Goal: Task Accomplishment & Management: Manage account settings

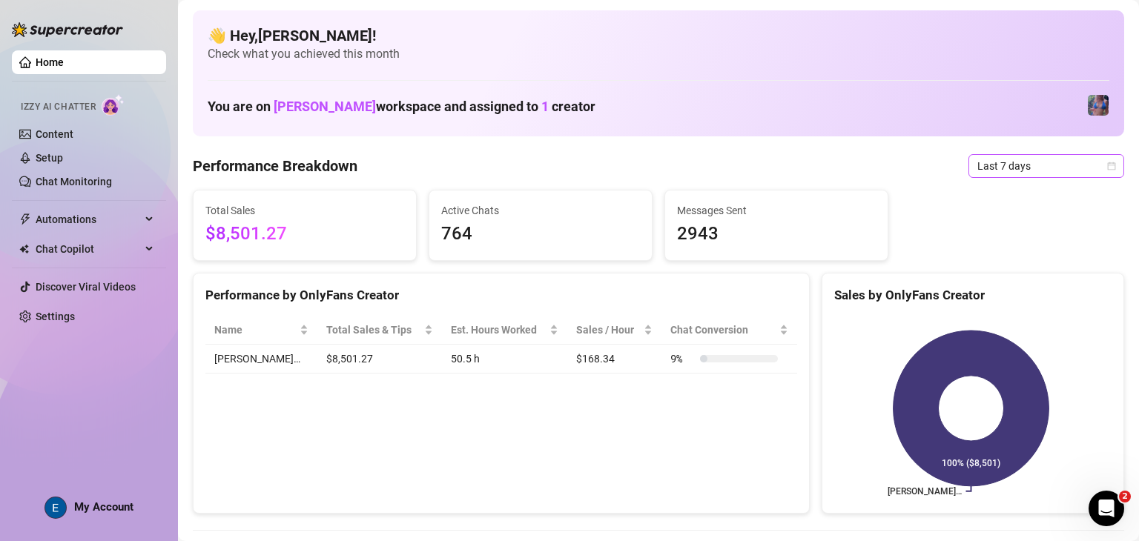
click at [1045, 167] on span "Last 7 days" at bounding box center [1046, 166] width 138 height 22
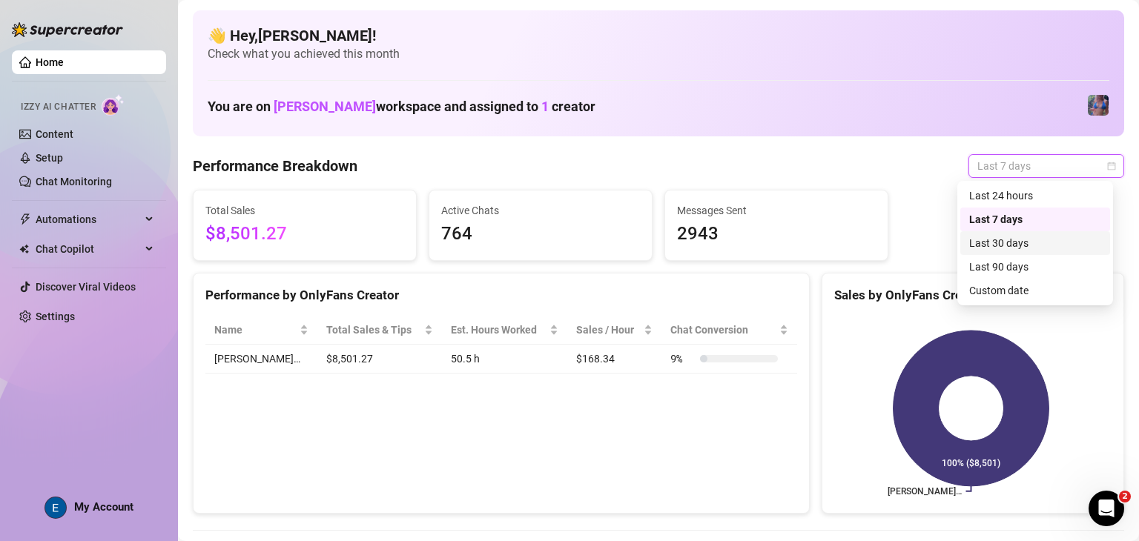
click at [1051, 249] on div "Last 30 days" at bounding box center [1035, 243] width 132 height 16
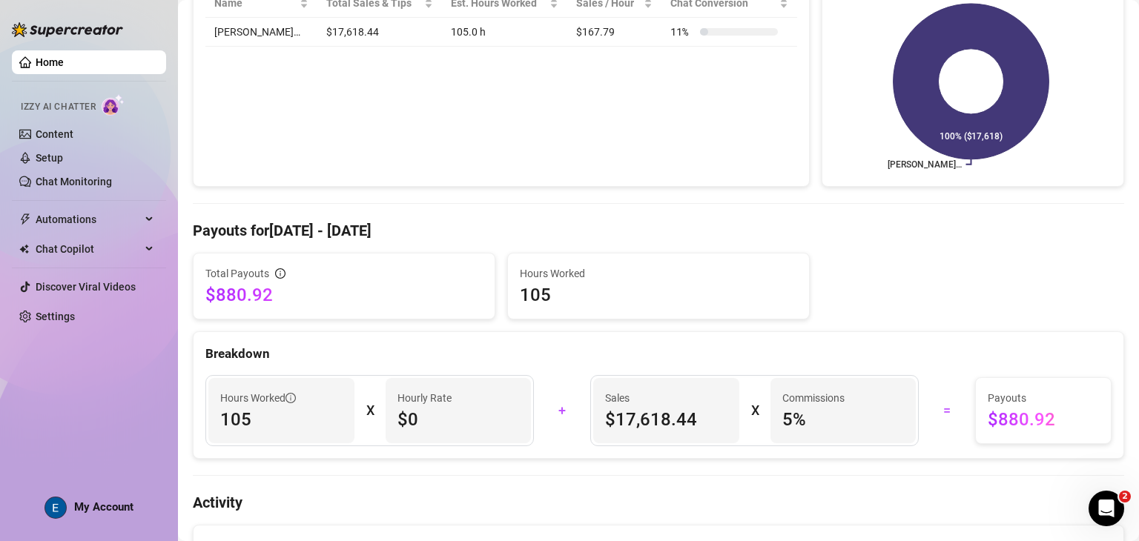
scroll to position [222, 0]
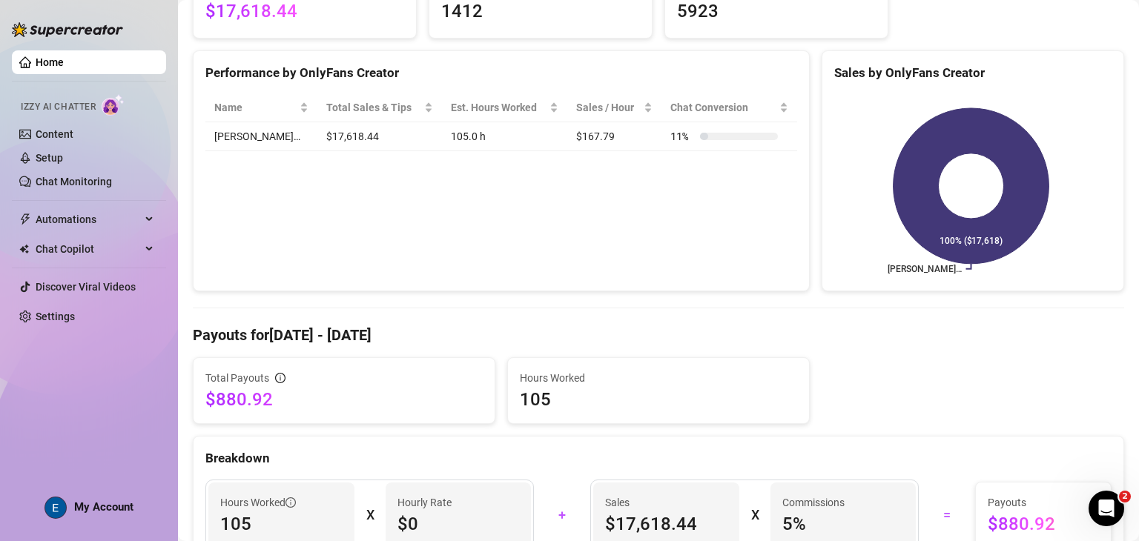
click at [105, 511] on span "My Account" at bounding box center [103, 506] width 59 height 13
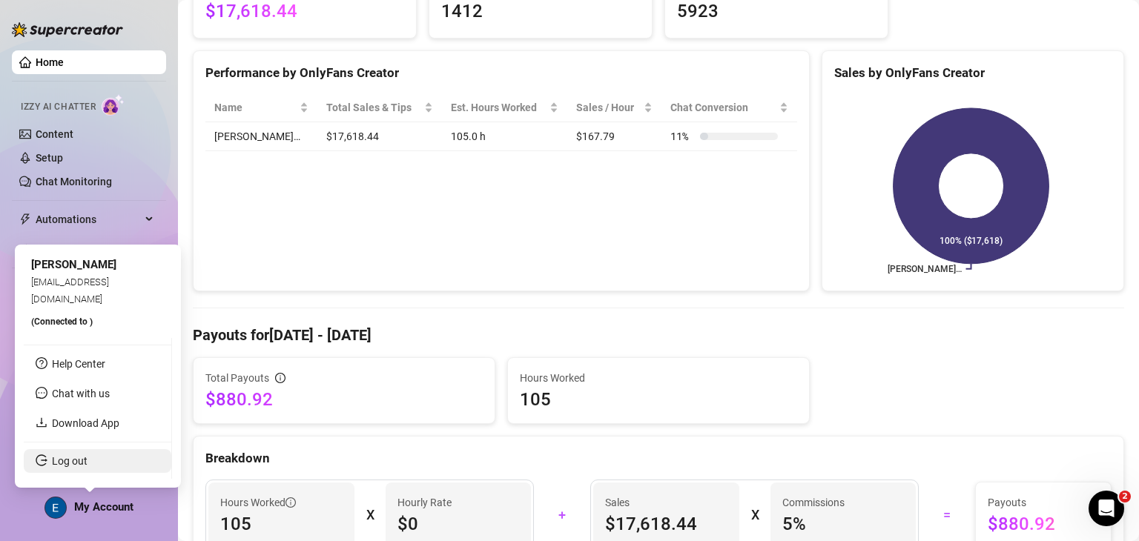
click at [87, 467] on link "Log out" at bounding box center [70, 461] width 36 height 12
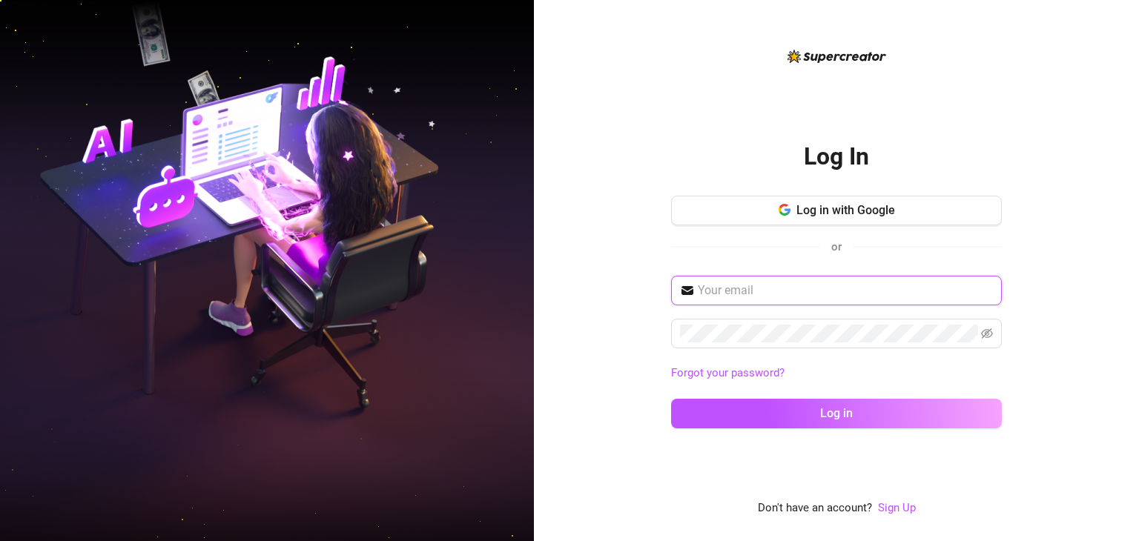
click at [895, 287] on input "text" at bounding box center [845, 291] width 295 height 18
type input "[EMAIL_ADDRESS][DOMAIN_NAME]"
click at [671, 399] on button "Log in" at bounding box center [836, 414] width 331 height 30
